Goal: Task Accomplishment & Management: Use online tool/utility

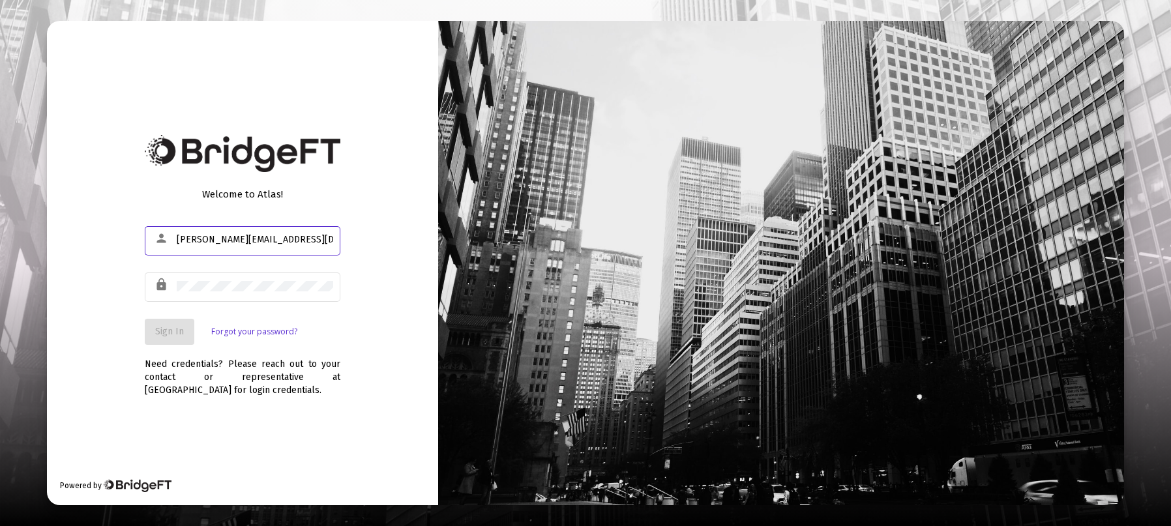
type input "[PERSON_NAME][EMAIL_ADDRESS][DOMAIN_NAME]"
click at [145, 319] on button "Sign In" at bounding box center [170, 332] width 50 height 26
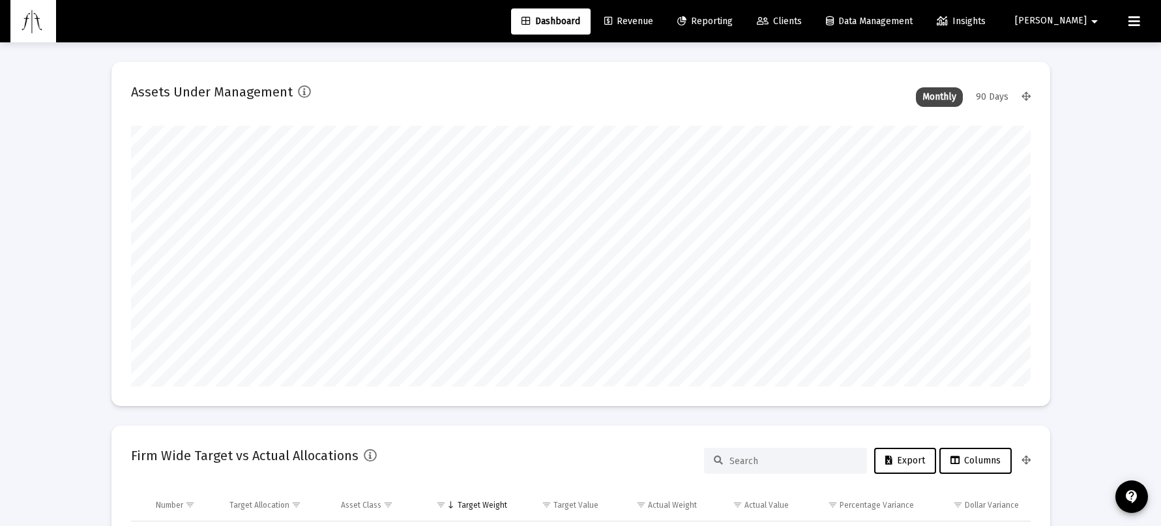
scroll to position [261, 900]
type input "[DATE]"
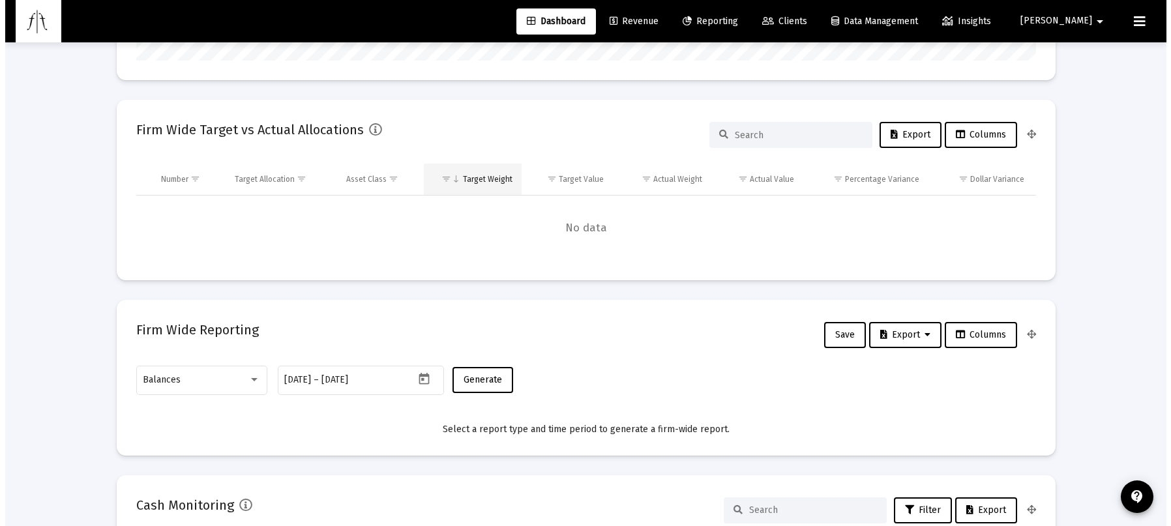
scroll to position [0, 0]
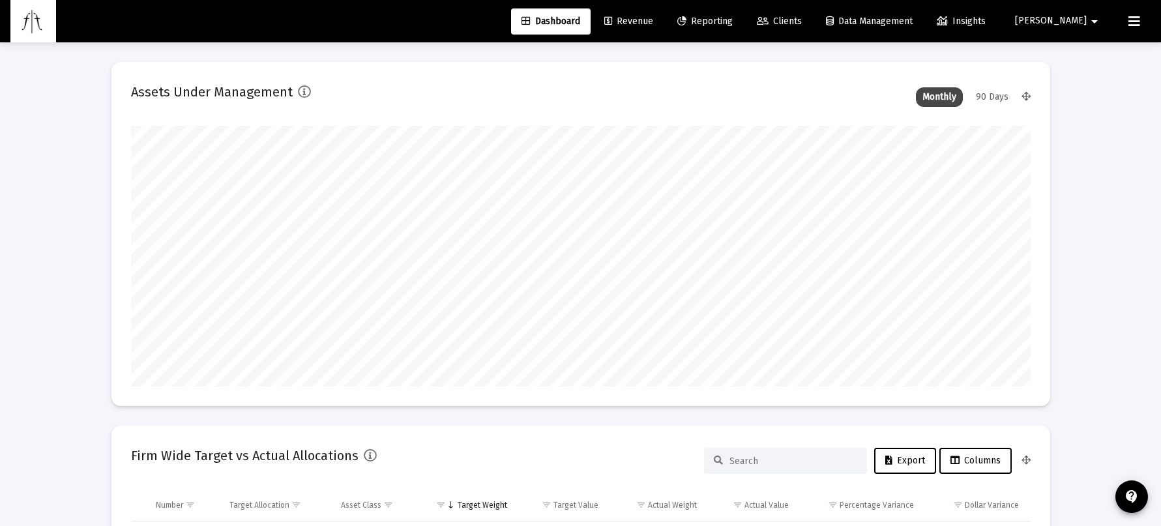
drag, startPoint x: 820, startPoint y: 19, endPoint x: 804, endPoint y: 66, distance: 50.1
click at [802, 19] on span "Clients" at bounding box center [779, 21] width 45 height 11
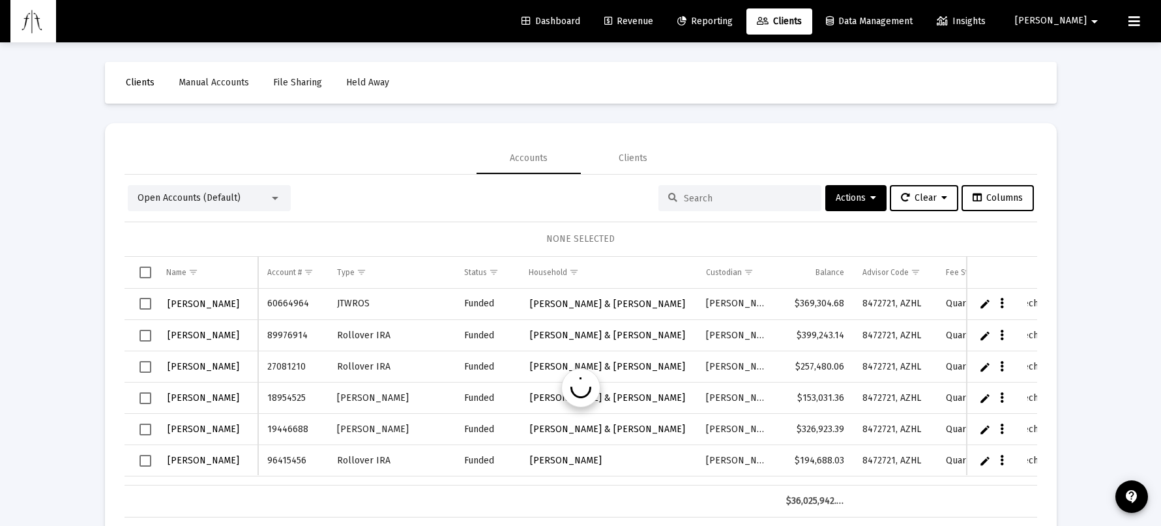
click at [733, 20] on span "Reporting" at bounding box center [704, 21] width 55 height 11
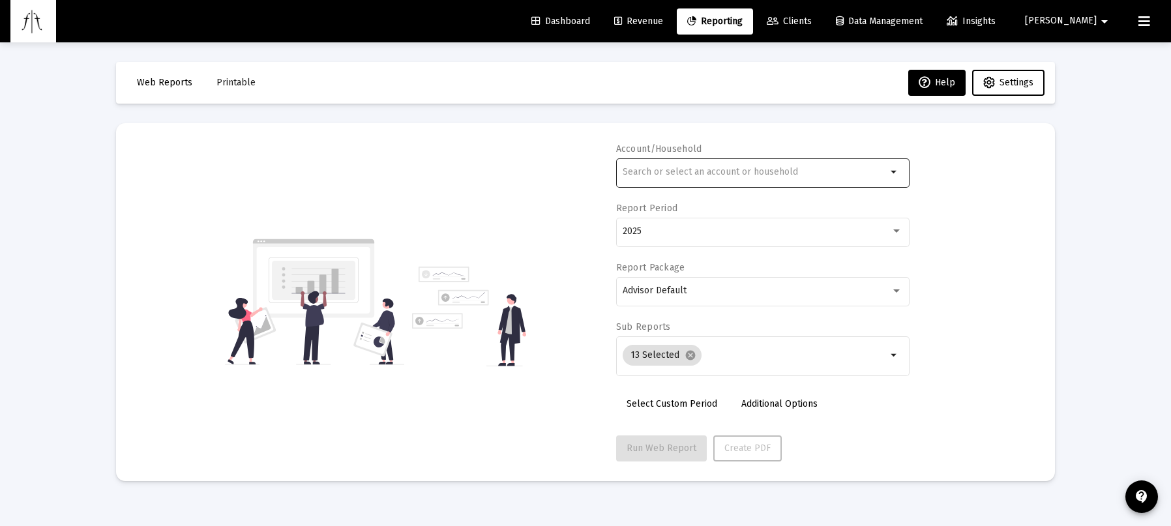
drag, startPoint x: 664, startPoint y: 173, endPoint x: 661, endPoint y: 161, distance: 12.0
click at [663, 172] on input "text" at bounding box center [755, 172] width 264 height 10
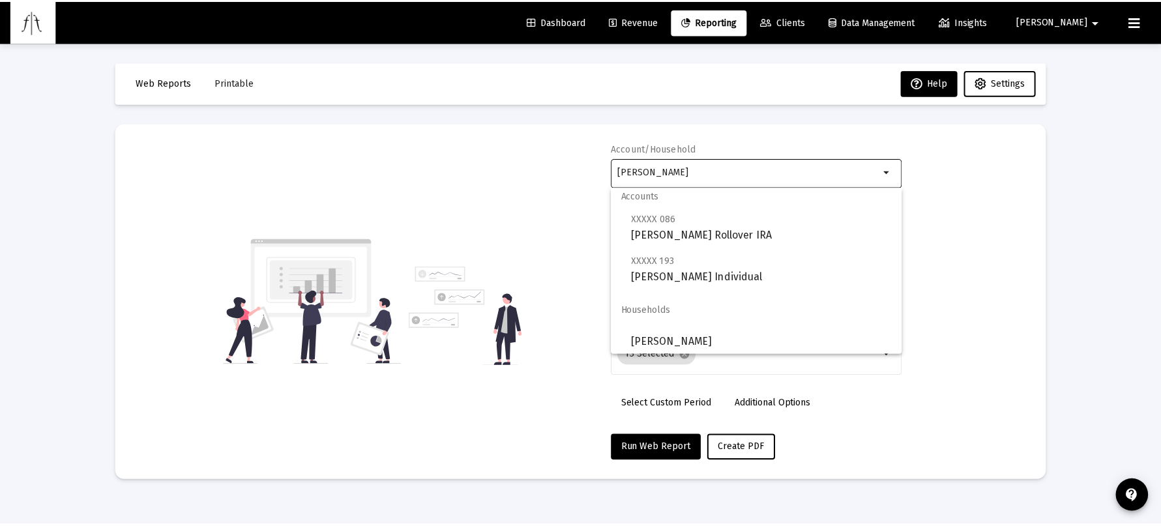
scroll to position [10, 0]
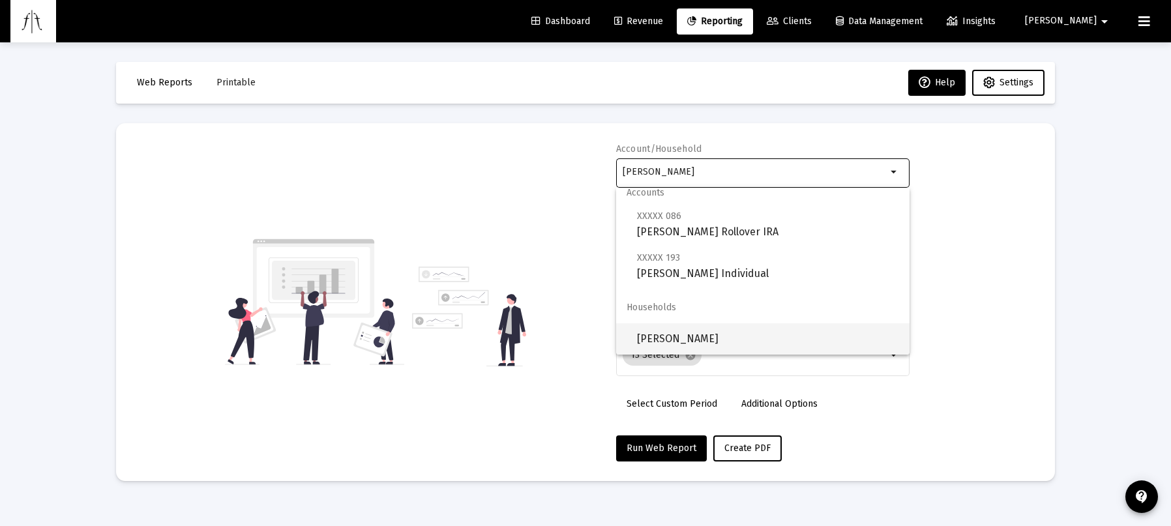
click at [694, 333] on span "[PERSON_NAME]" at bounding box center [768, 338] width 262 height 31
type input "[PERSON_NAME]"
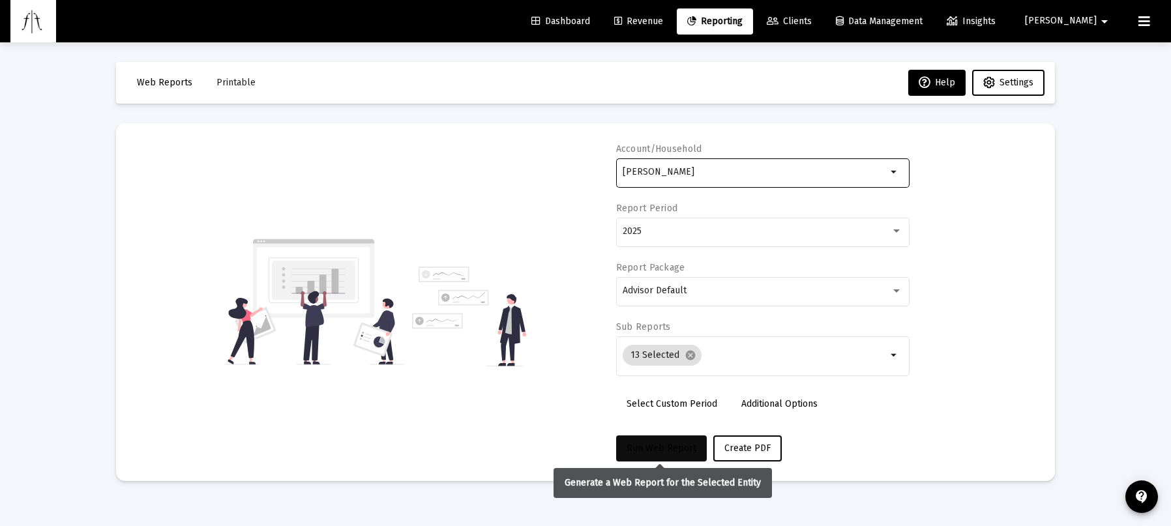
click at [653, 453] on span "Run Web Report" at bounding box center [661, 448] width 70 height 11
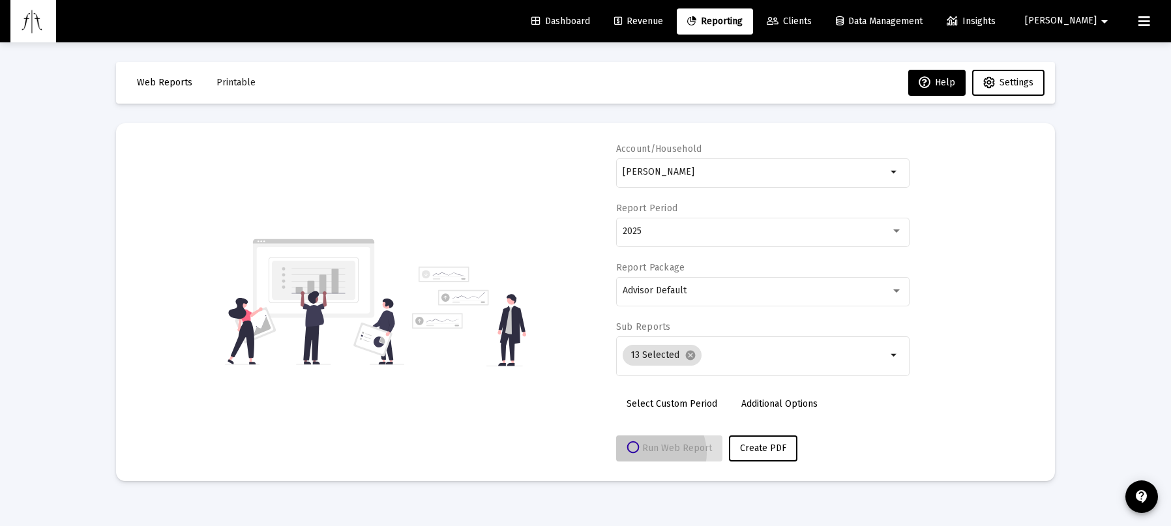
select select "View all"
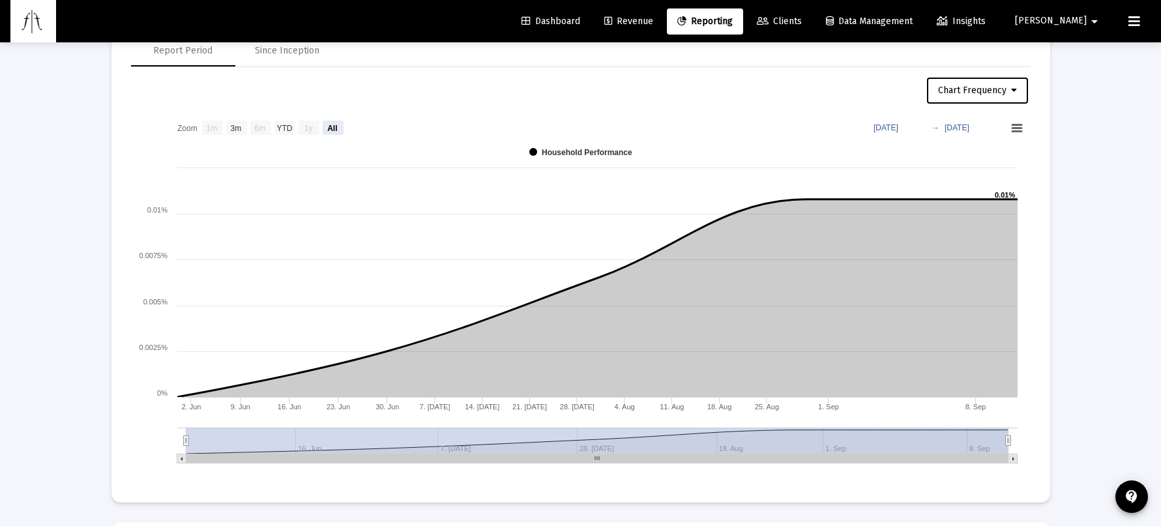
scroll to position [1564, 0]
